Goal: Task Accomplishment & Management: Use online tool/utility

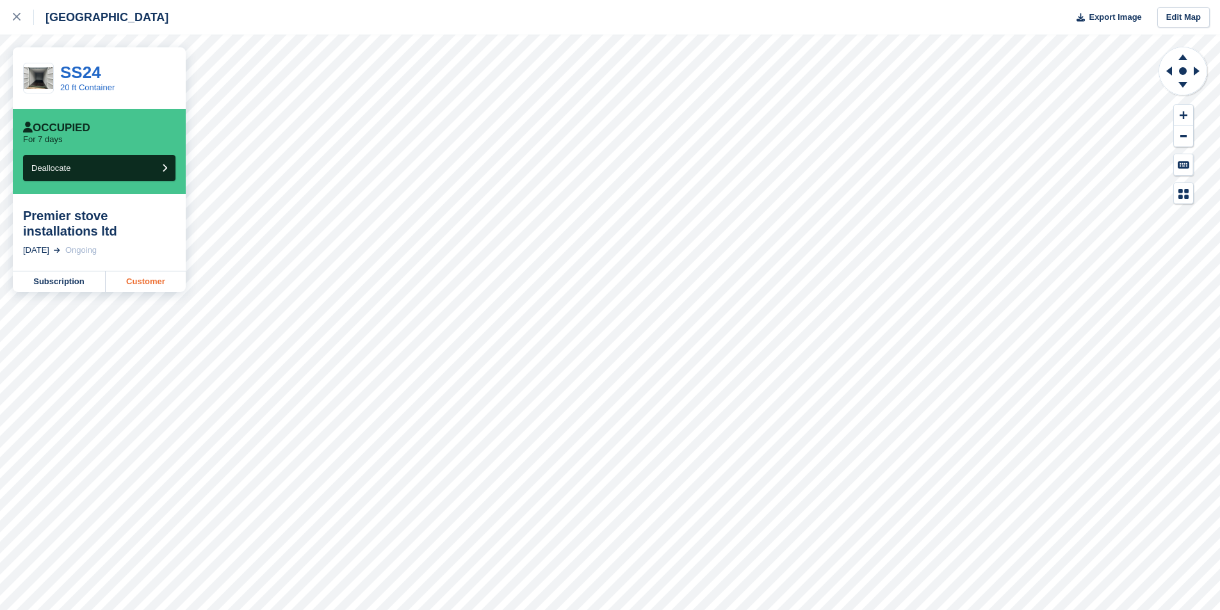
click at [138, 284] on link "Customer" at bounding box center [146, 282] width 80 height 20
click at [163, 281] on link "Customer" at bounding box center [146, 282] width 80 height 20
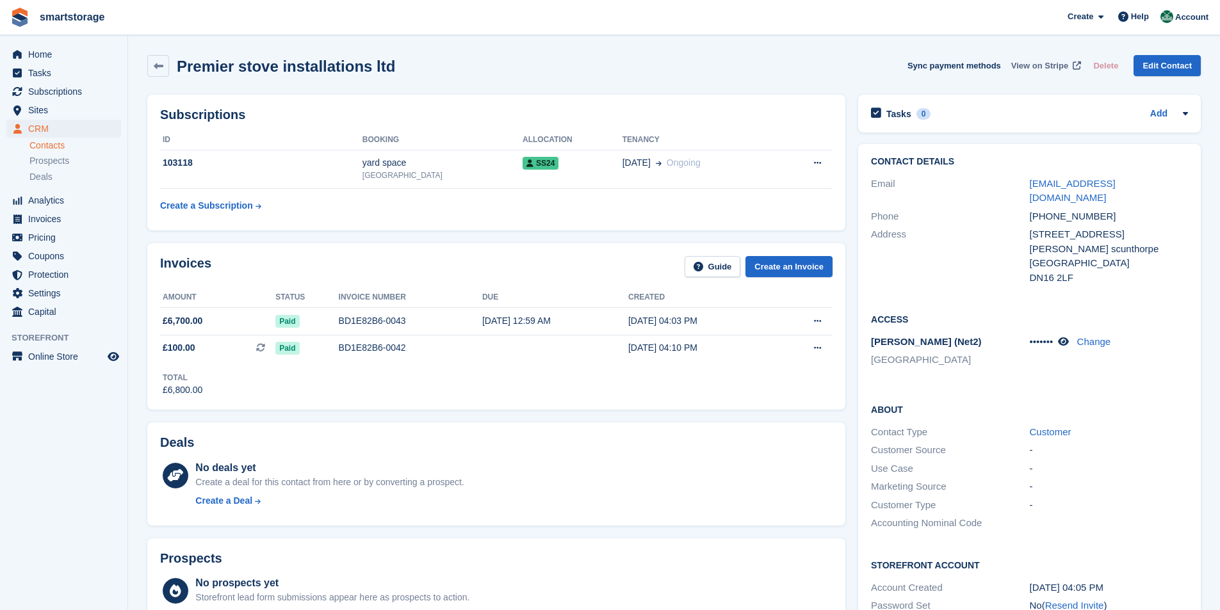
click at [1053, 63] on span "View on Stripe" at bounding box center [1039, 66] width 57 height 13
click at [820, 163] on icon at bounding box center [817, 163] width 7 height 8
click at [216, 210] on div "Create a Subscription" at bounding box center [206, 205] width 93 height 13
